Goal: Transaction & Acquisition: Subscribe to service/newsletter

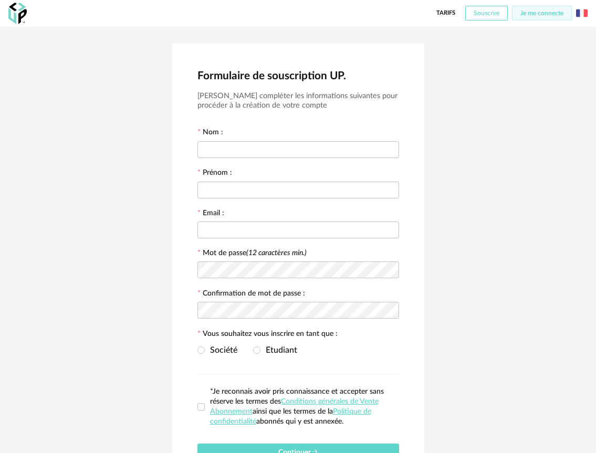
click at [483, 13] on span "Souscrire" at bounding box center [487, 13] width 26 height 6
click at [486, 14] on span "Souscrire" at bounding box center [487, 13] width 26 height 6
click at [527, 15] on span "Je me connecte" at bounding box center [541, 13] width 43 height 6
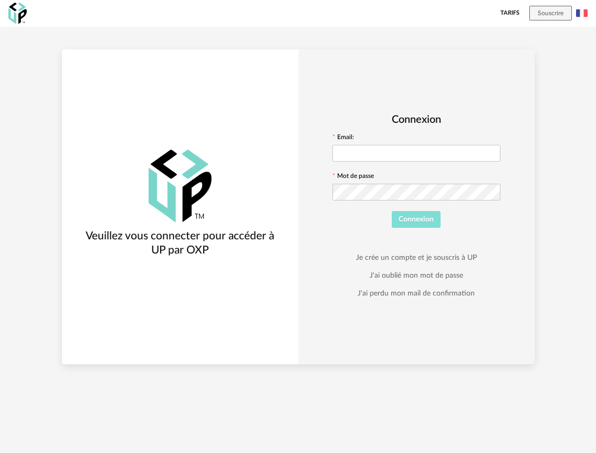
click at [408, 223] on span "Connexion" at bounding box center [415, 219] width 35 height 7
click at [408, 222] on span "Connexion" at bounding box center [415, 219] width 35 height 7
click at [510, 20] on link "Tarifs" at bounding box center [509, 13] width 19 height 27
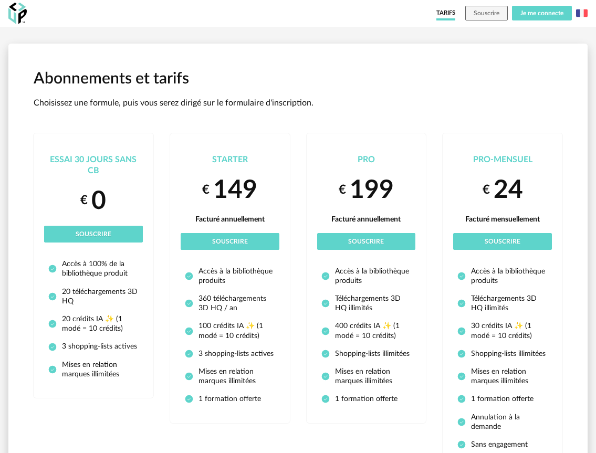
click at [536, 13] on span "Je me connecte" at bounding box center [541, 13] width 43 height 6
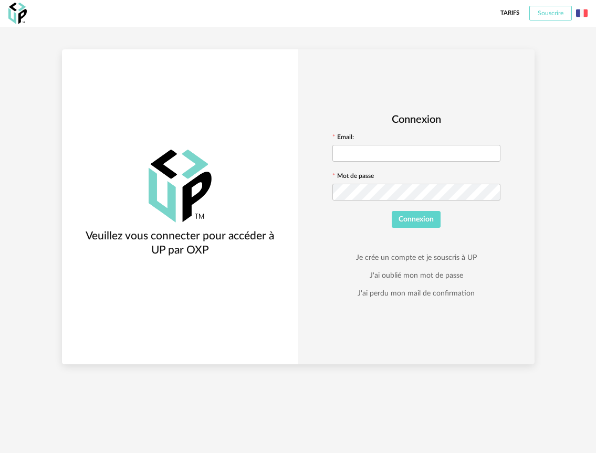
click at [551, 14] on span "Souscrire" at bounding box center [551, 13] width 26 height 6
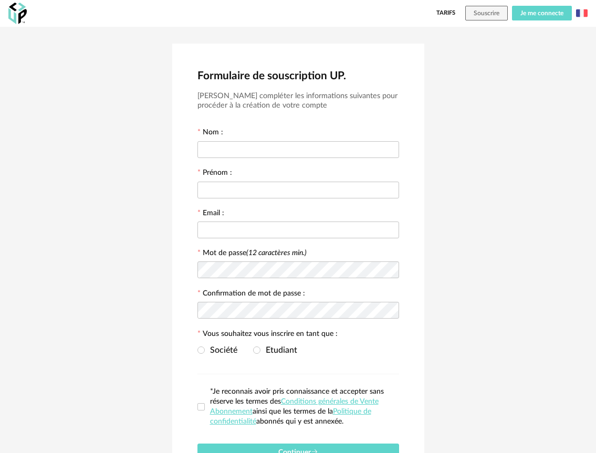
click at [551, 14] on span "Je me connecte" at bounding box center [541, 13] width 43 height 6
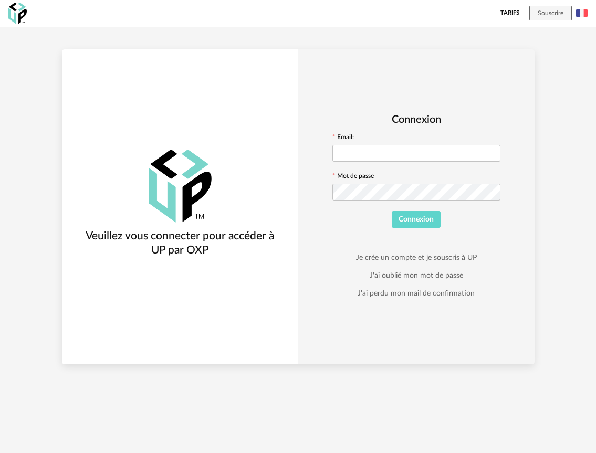
click at [511, 13] on link "Tarifs" at bounding box center [509, 13] width 19 height 27
